Goal: Check status

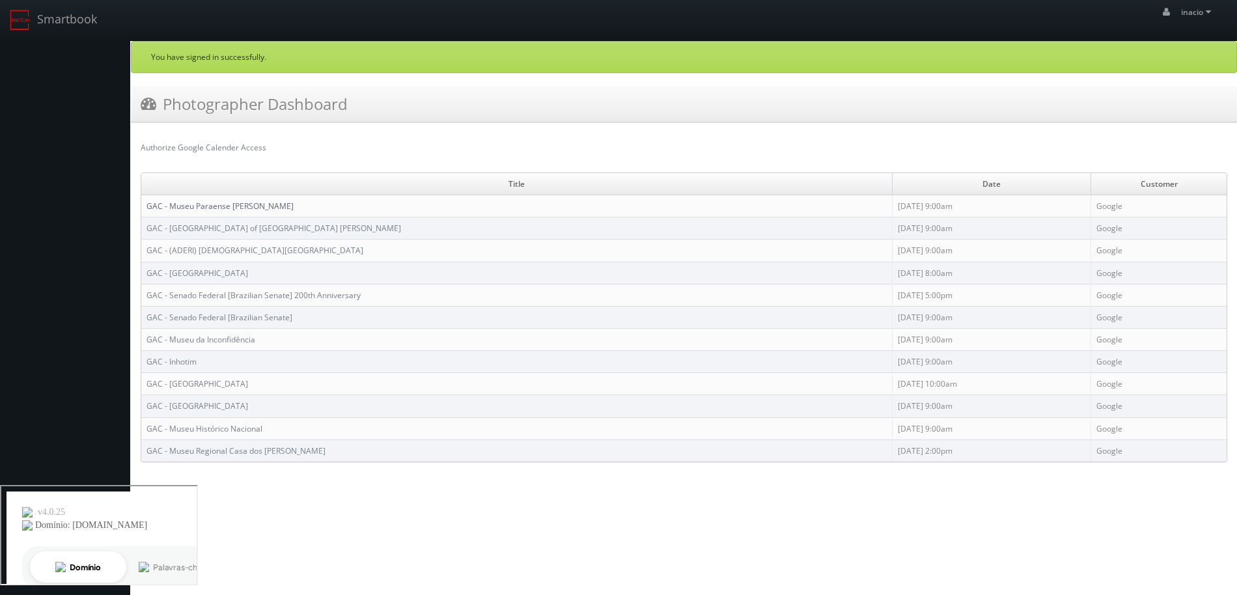
click at [225, 208] on link "GAC - Museu Paraense [PERSON_NAME]" at bounding box center [219, 205] width 147 height 11
click at [259, 448] on link "GAC - Museu Regional Casa dos Ottoni Serro" at bounding box center [235, 450] width 179 height 11
click at [194, 230] on link "GAC - Museum of Art of São Paulo Assis Chateaubriand" at bounding box center [273, 228] width 254 height 11
